Goal: Information Seeking & Learning: Check status

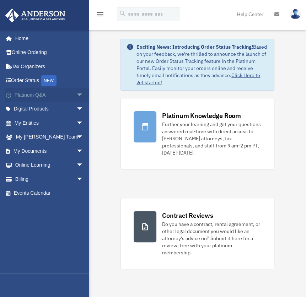
click at [76, 92] on span "arrow_drop_down" at bounding box center [83, 95] width 14 height 15
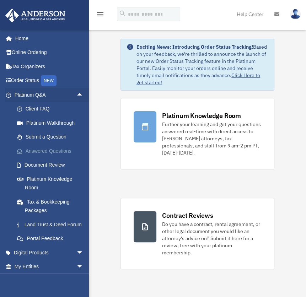
click at [63, 151] on link "Answered Questions" at bounding box center [52, 151] width 84 height 14
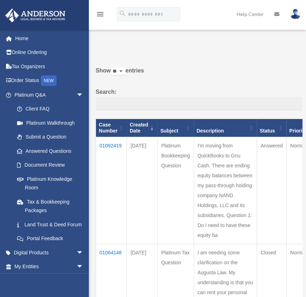
click at [118, 146] on td "01092419" at bounding box center [111, 190] width 31 height 107
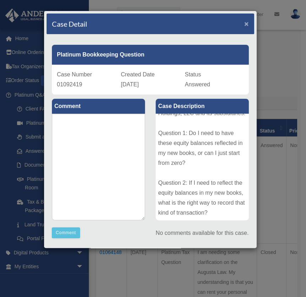
click at [244, 23] on span "×" at bounding box center [246, 24] width 5 height 8
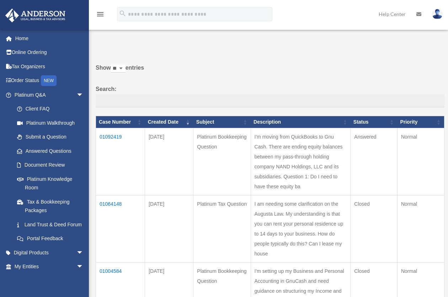
click at [117, 135] on td "01092419" at bounding box center [120, 161] width 49 height 67
click at [115, 137] on td "01092419" at bounding box center [120, 161] width 49 height 67
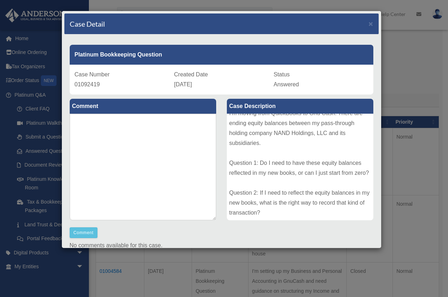
scroll to position [33, 0]
